Goal: Use online tool/utility

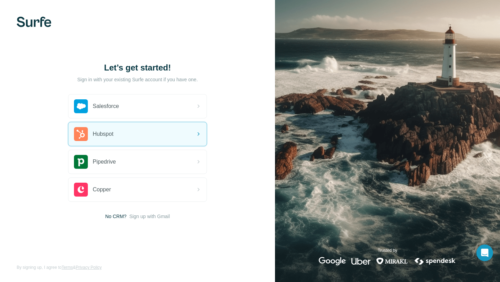
click at [26, 26] on img at bounding box center [34, 22] width 35 height 10
